Goal: Information Seeking & Learning: Learn about a topic

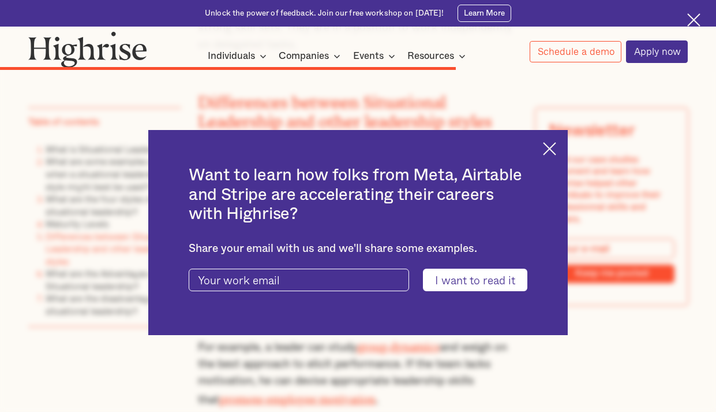
scroll to position [6011, 0]
click at [554, 146] on img at bounding box center [549, 148] width 13 height 13
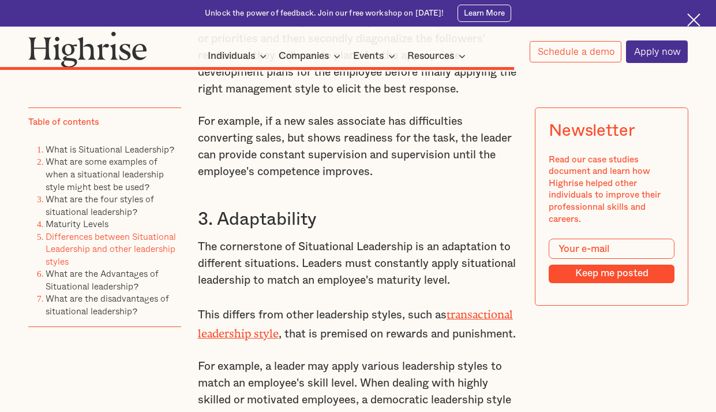
scroll to position [6687, 0]
click at [359, 358] on p "For example, a leader may apply various leadership styles to match an employee'…" at bounding box center [358, 391] width 321 height 67
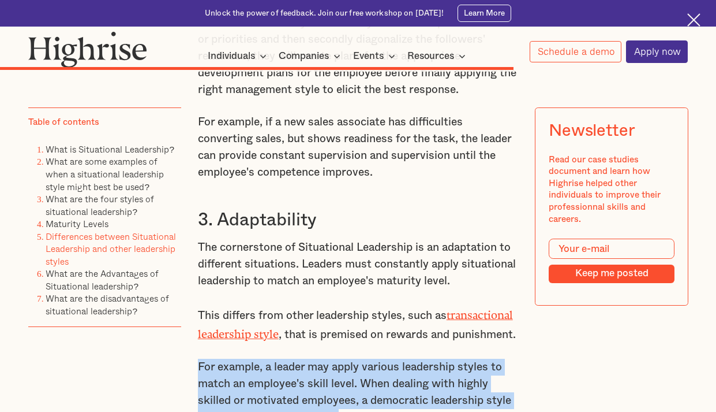
drag, startPoint x: 343, startPoint y: 288, endPoint x: 194, endPoint y: 234, distance: 159.0
copy p "For example, a leader may apply various leadership styles to match an employee'…"
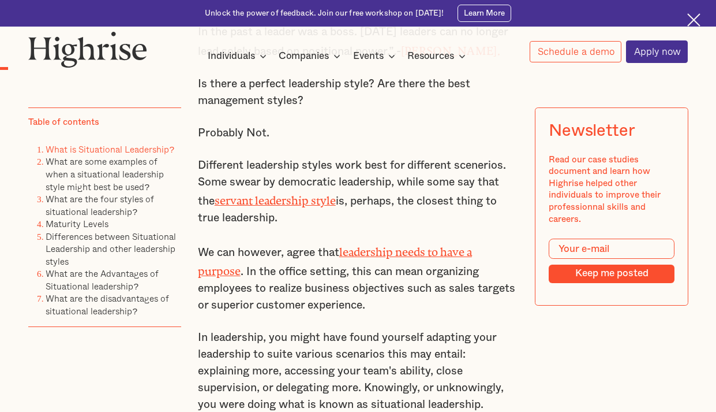
scroll to position [731, 0]
click at [294, 194] on link "servant leadership style" at bounding box center [275, 197] width 121 height 8
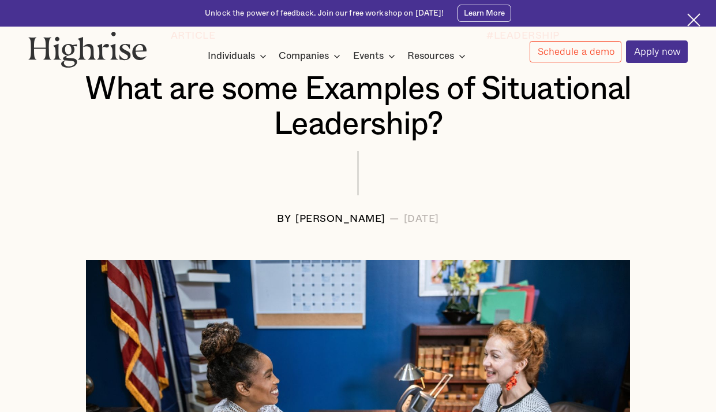
scroll to position [91, 0]
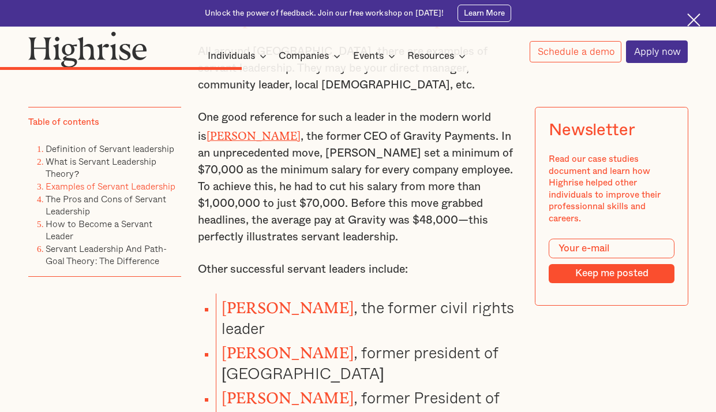
scroll to position [2267, 0]
